Goal: Navigation & Orientation: Find specific page/section

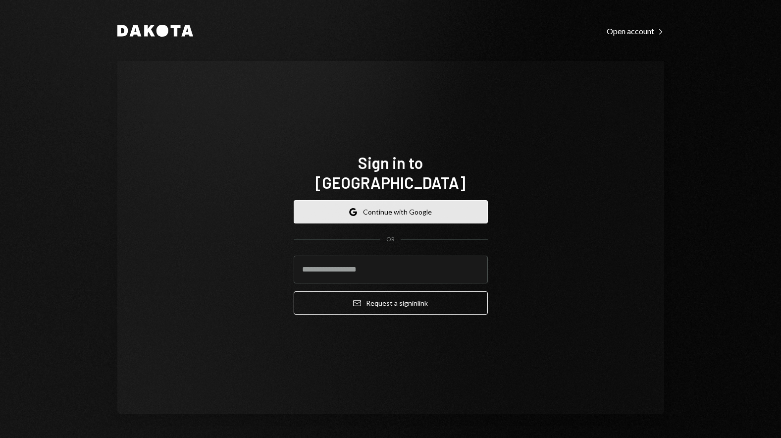
click at [386, 200] on button "Google Continue with Google" at bounding box center [391, 211] width 194 height 23
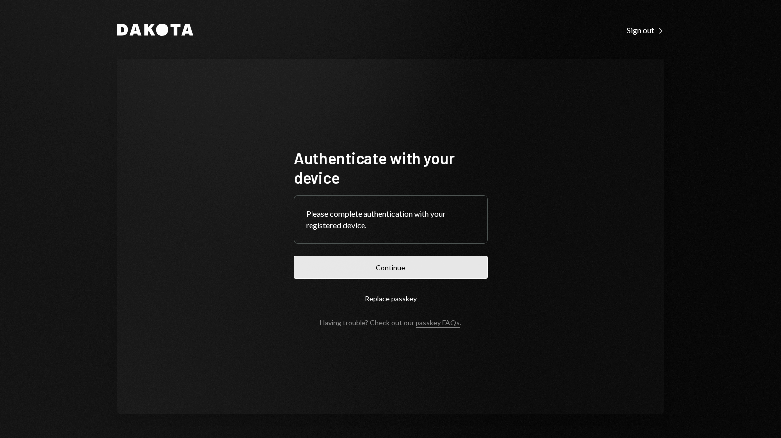
click at [401, 263] on button "Continue" at bounding box center [391, 266] width 194 height 23
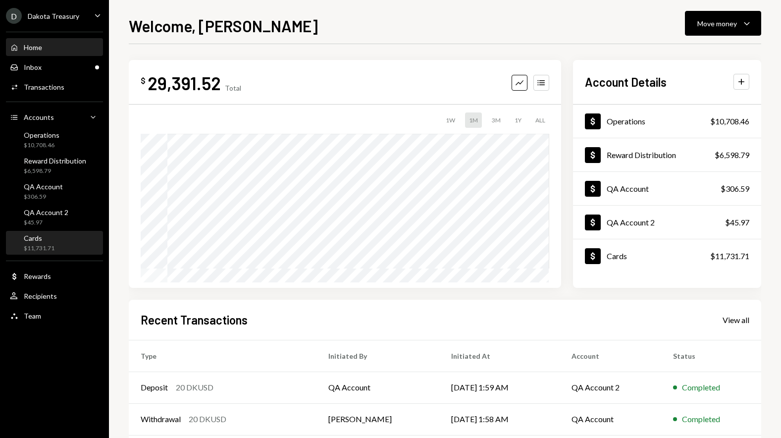
click at [41, 247] on div "$11,731.71" at bounding box center [39, 248] width 31 height 8
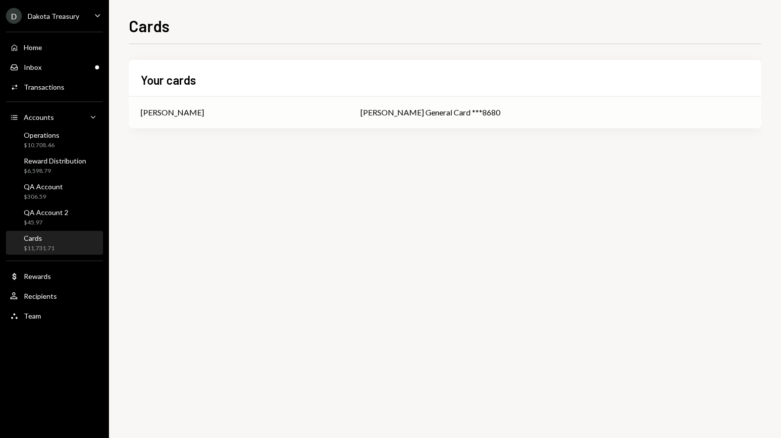
click at [337, 114] on div "[PERSON_NAME]" at bounding box center [239, 112] width 196 height 12
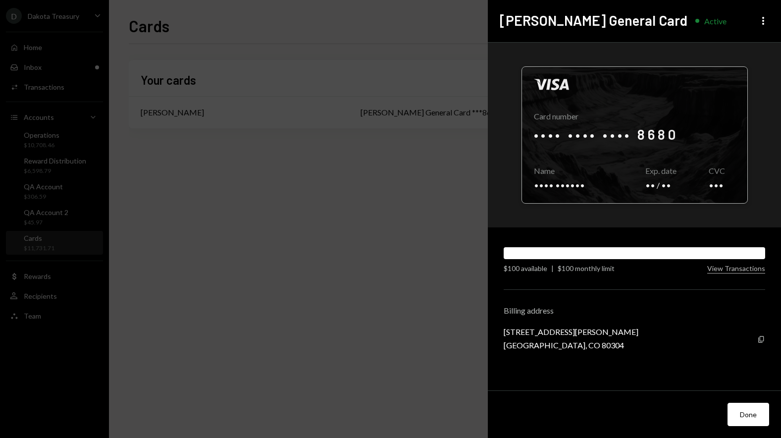
click at [609, 143] on div at bounding box center [634, 135] width 225 height 136
